Goal: Browse casually

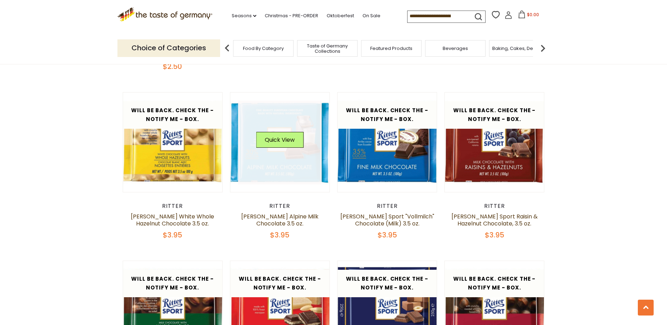
scroll to position [731, 0]
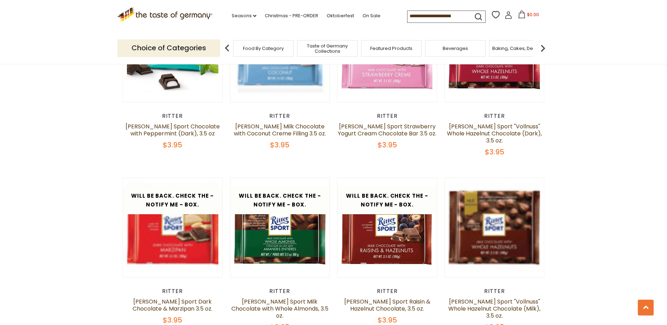
scroll to position [1170, 0]
